Goal: Transaction & Acquisition: Book appointment/travel/reservation

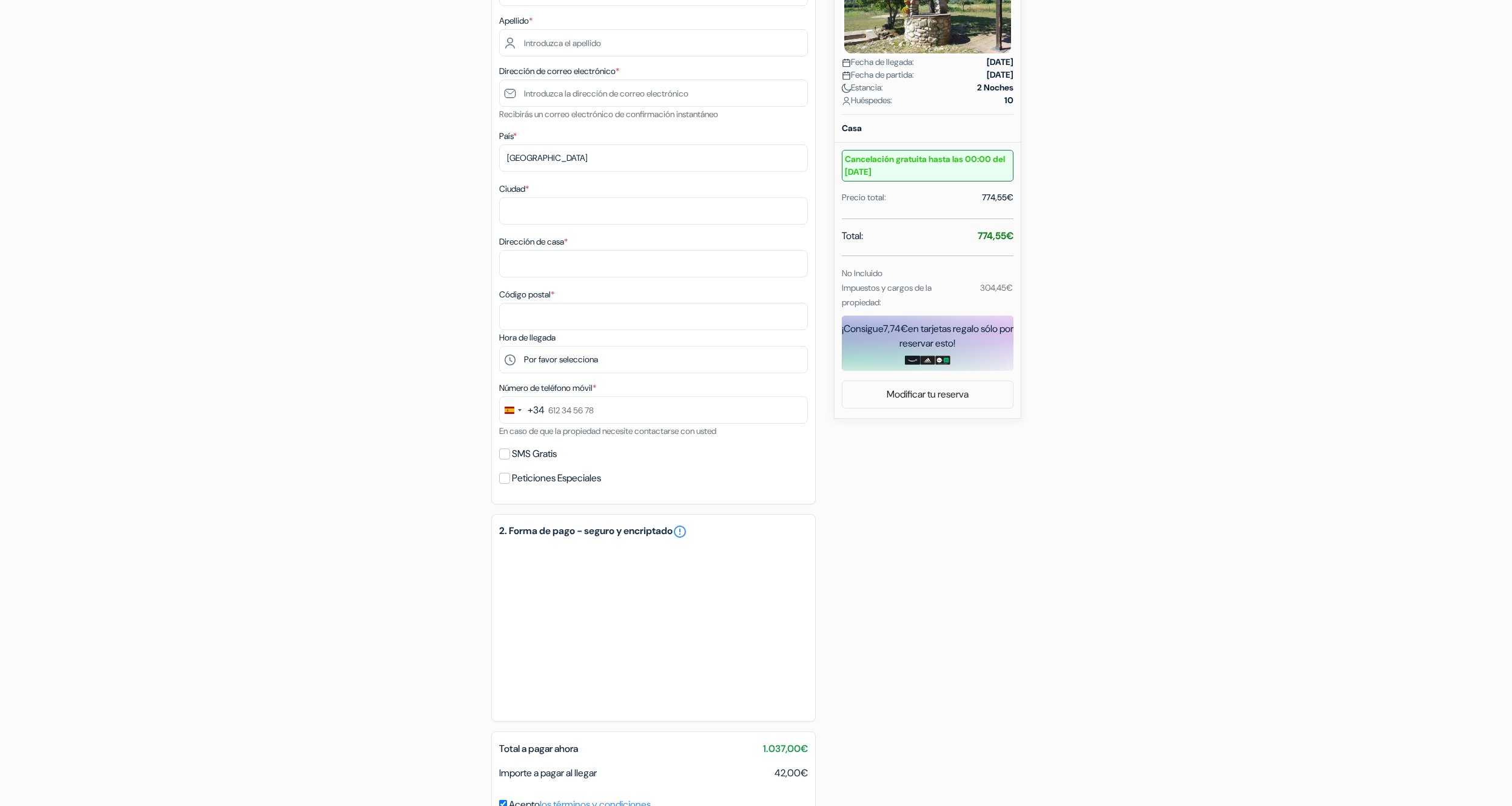
scroll to position [362, 0]
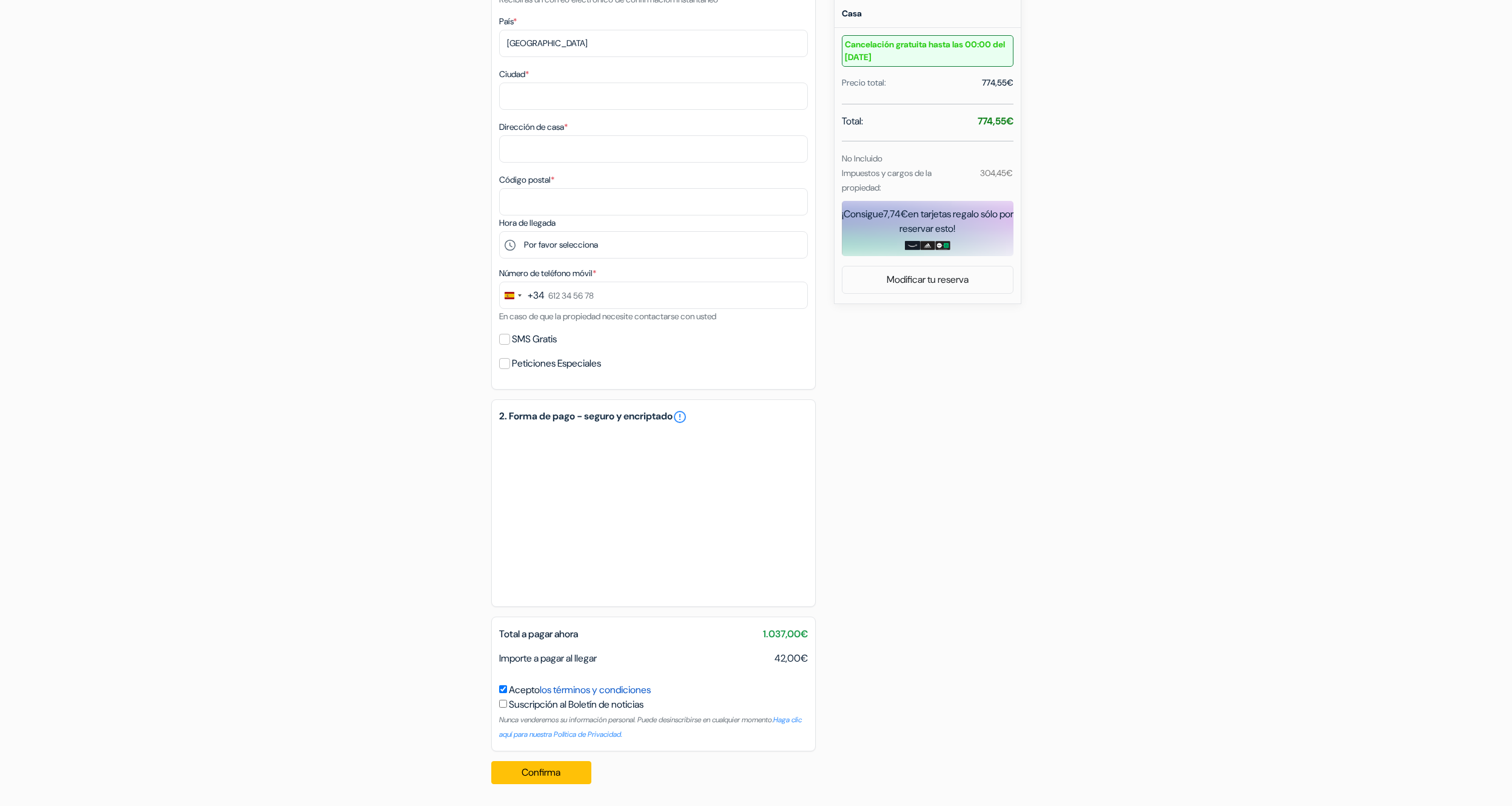
click at [586, 693] on link "los términos y condiciones" at bounding box center [595, 689] width 111 height 13
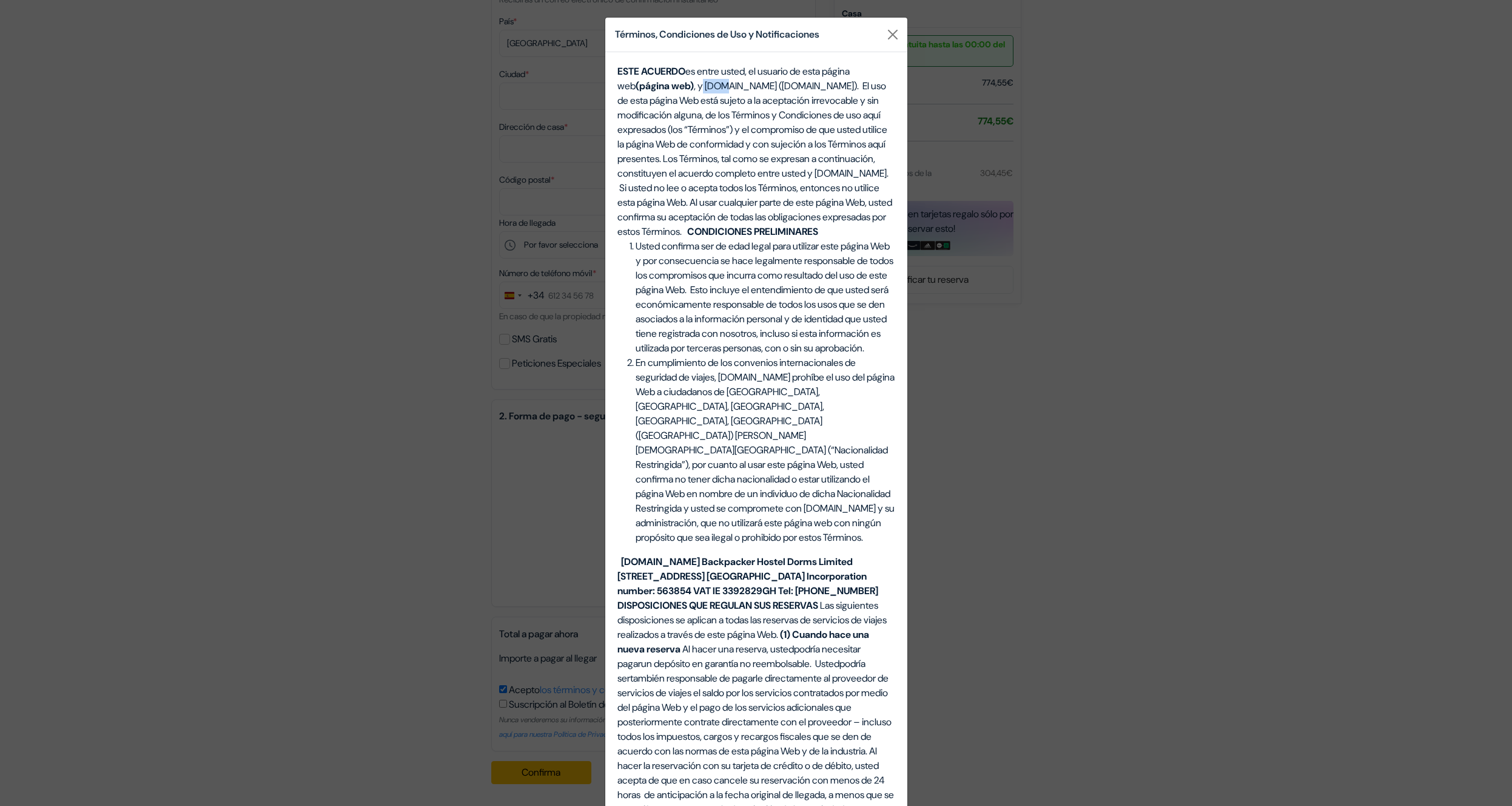
drag, startPoint x: 689, startPoint y: 85, endPoint x: 718, endPoint y: 88, distance: 29.2
click at [718, 88] on span ", y [DOMAIN_NAME] ([DOMAIN_NAME]). El uso de esta página Web está sujeto a la a…" at bounding box center [755, 159] width 275 height 158
click at [712, 88] on span ", y [DOMAIN_NAME] ([DOMAIN_NAME]). El uso de esta página Web está sujeto a la a…" at bounding box center [755, 159] width 275 height 158
drag, startPoint x: 693, startPoint y: 85, endPoint x: 744, endPoint y: 87, distance: 51.0
click at [744, 87] on span ", y [DOMAIN_NAME] ([DOMAIN_NAME]). El uso de esta página Web está sujeto a la a…" at bounding box center [755, 159] width 275 height 158
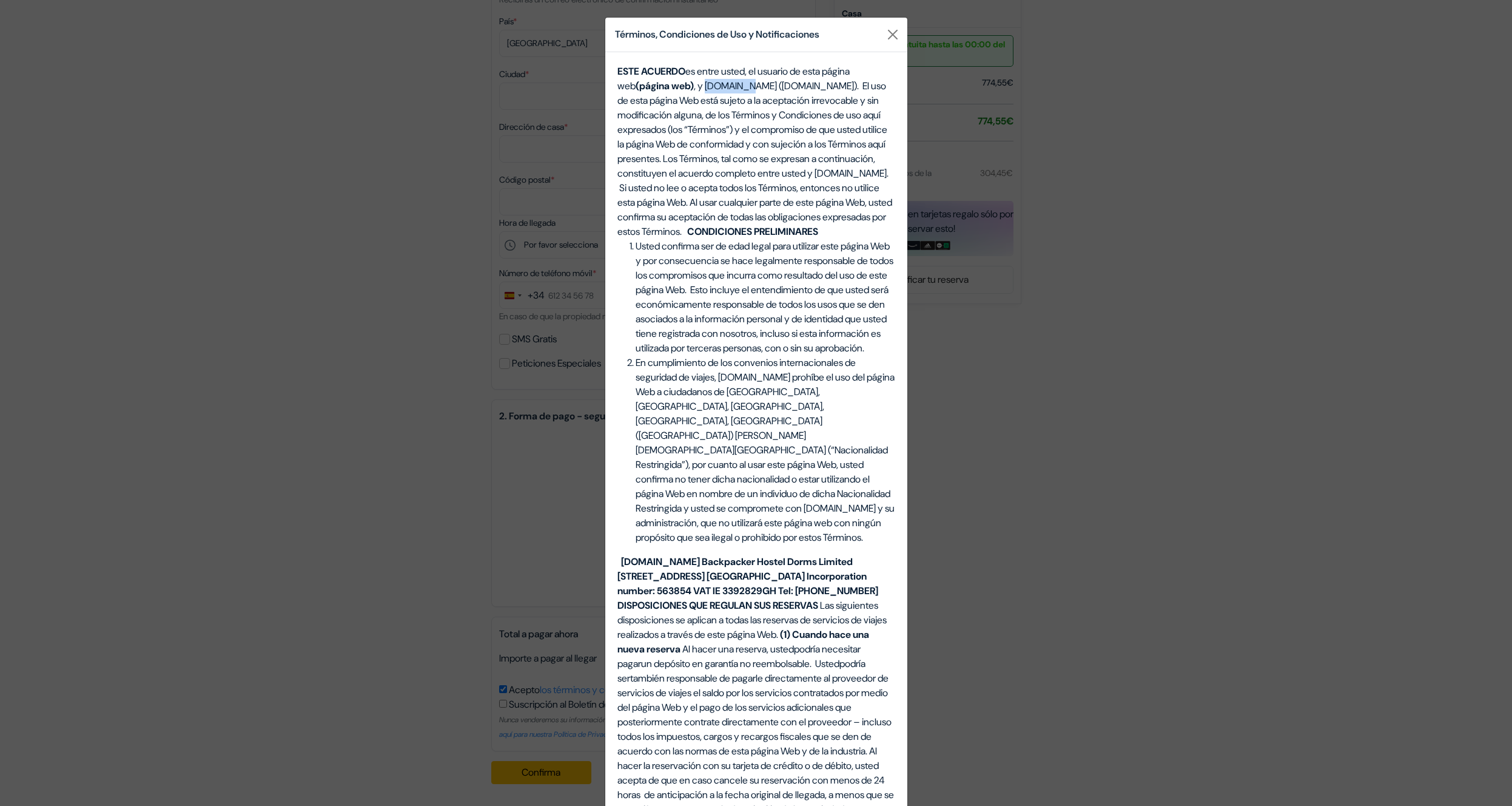
copy span "[DOMAIN_NAME]"
click at [886, 39] on button "Close" at bounding box center [893, 35] width 20 height 20
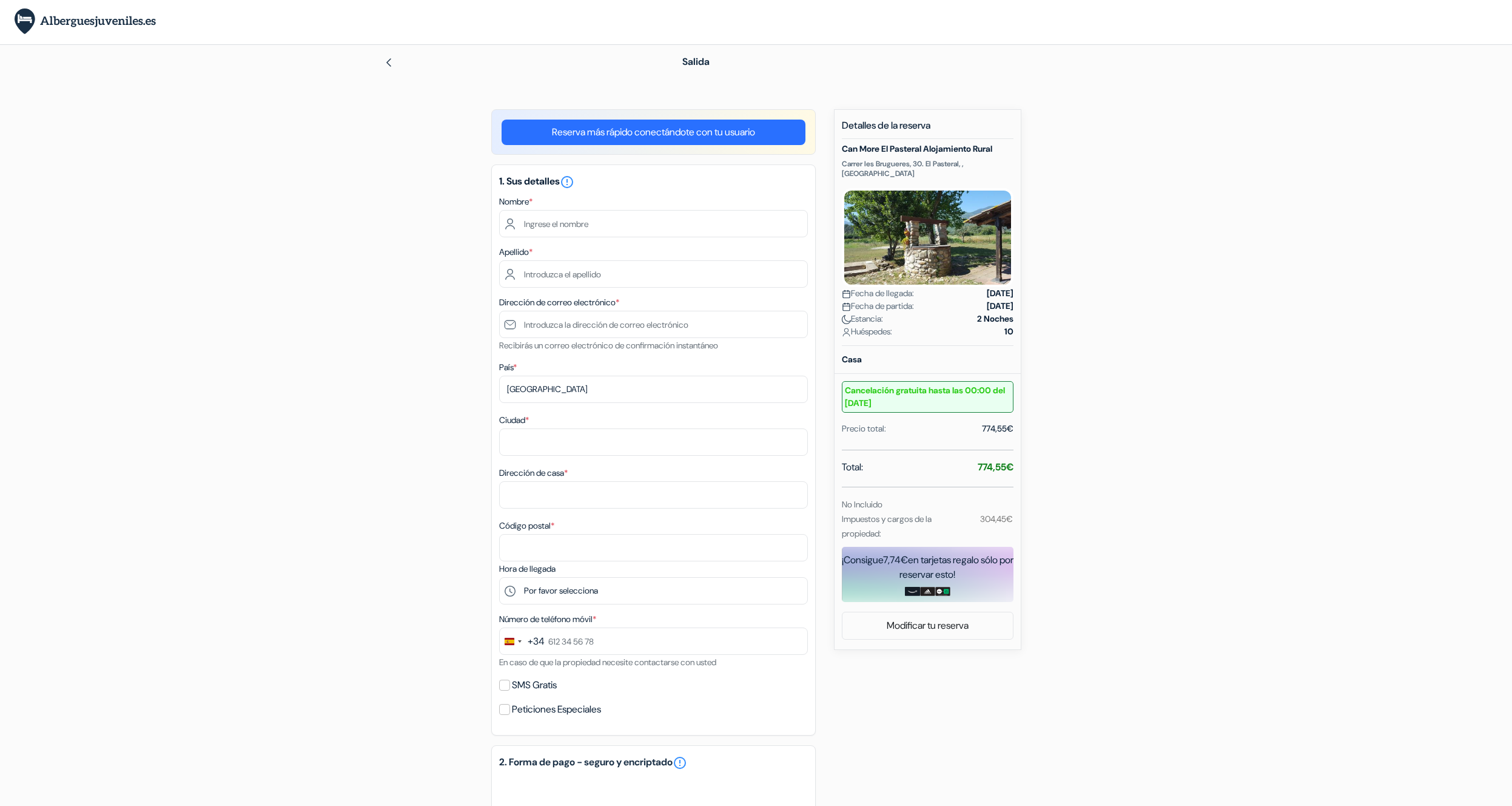
scroll to position [0, 0]
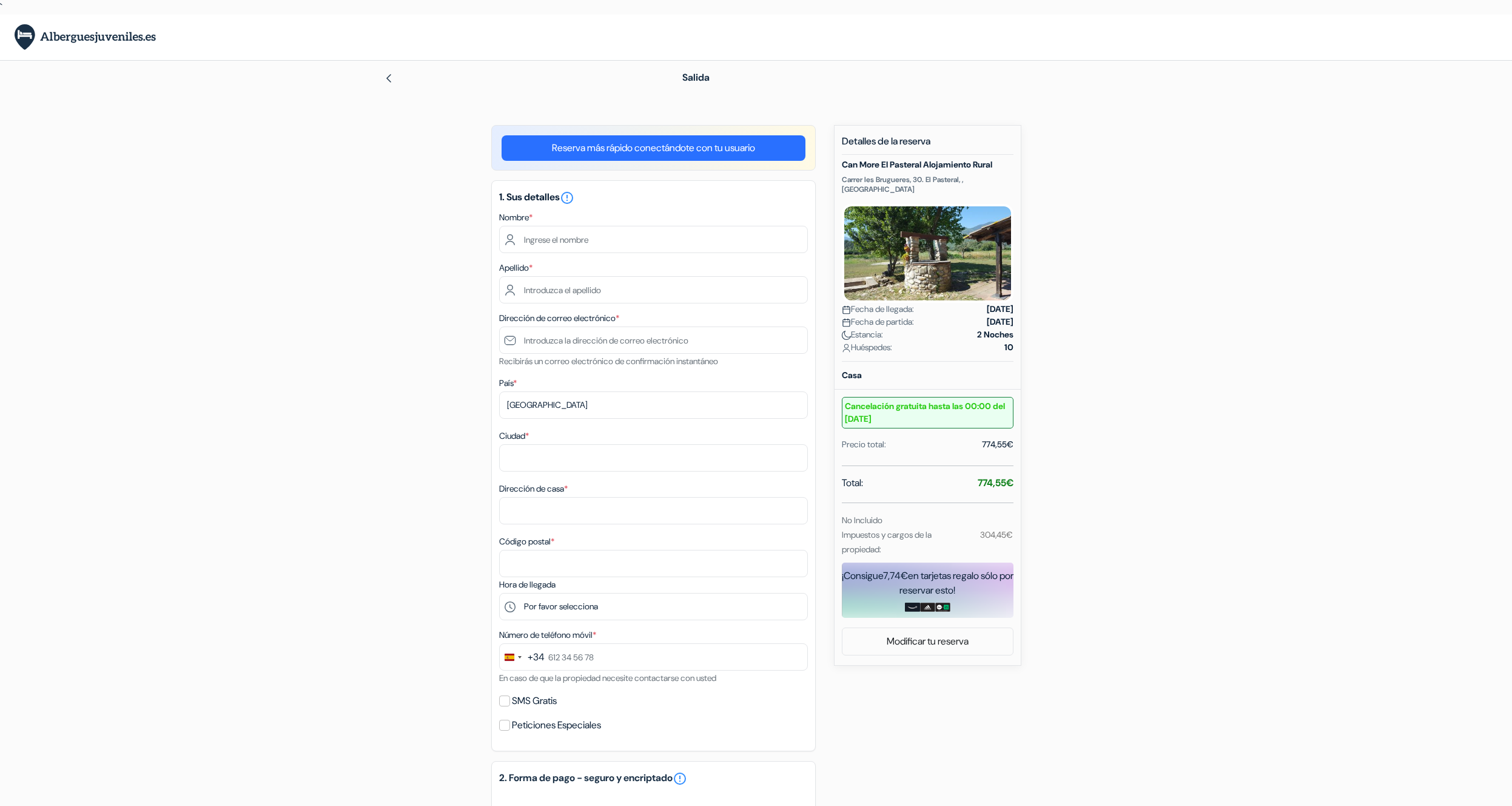
click at [67, 34] on img at bounding box center [85, 37] width 142 height 26
